Goal: Transaction & Acquisition: Obtain resource

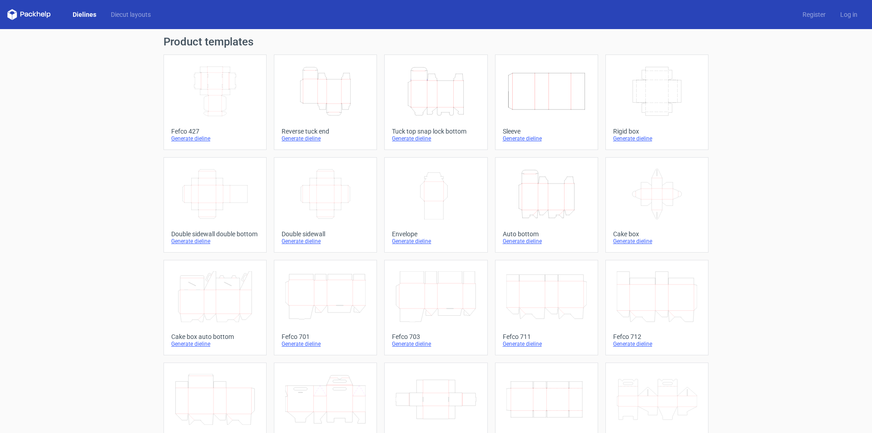
click at [436, 103] on icon "Height Depth Width" at bounding box center [436, 91] width 80 height 51
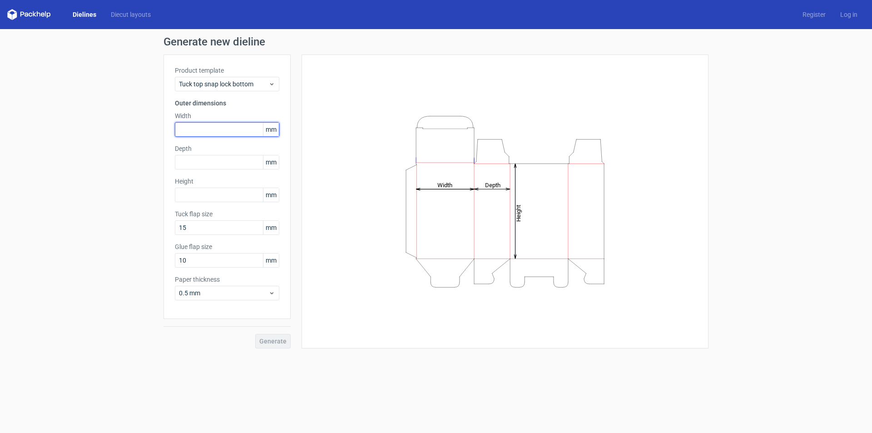
click at [203, 132] on input "text" at bounding box center [227, 129] width 104 height 15
type input "82"
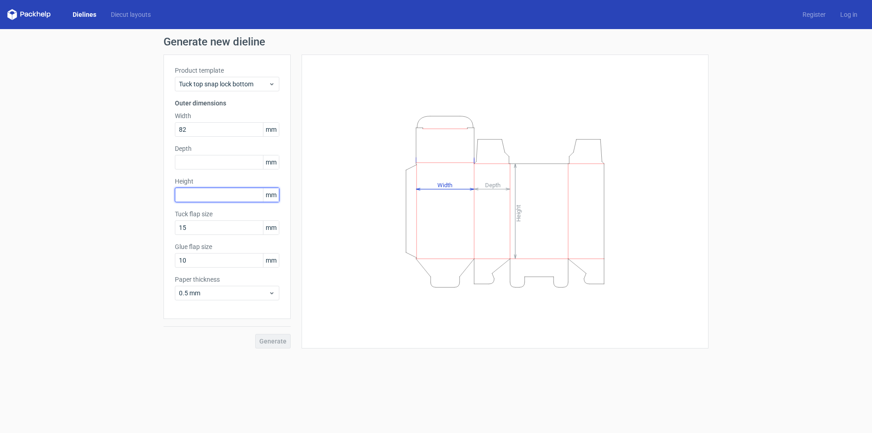
click at [203, 193] on input "text" at bounding box center [227, 195] width 104 height 15
type input "180"
click at [212, 164] on input "text" at bounding box center [227, 162] width 104 height 15
type input "104"
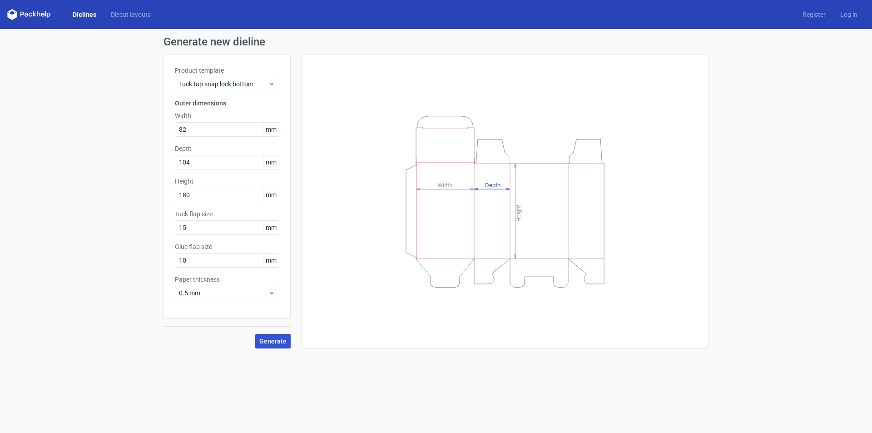
click at [267, 342] on span "Generate" at bounding box center [272, 341] width 27 height 6
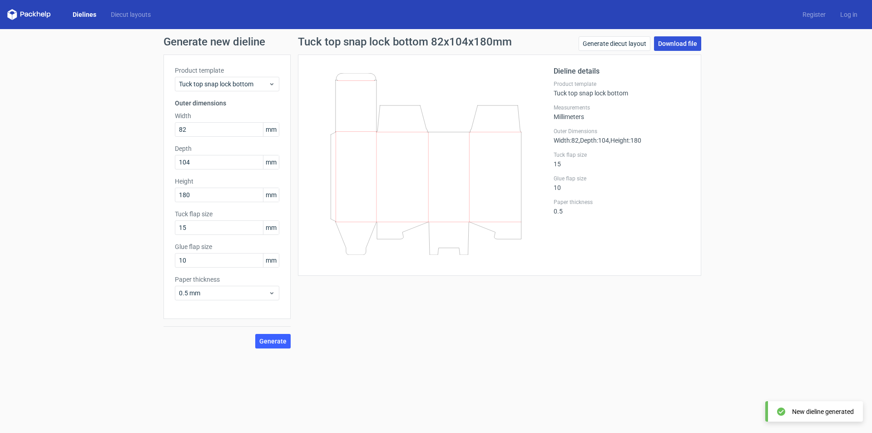
click at [670, 45] on link "Download file" at bounding box center [677, 43] width 47 height 15
